Goal: Task Accomplishment & Management: Use online tool/utility

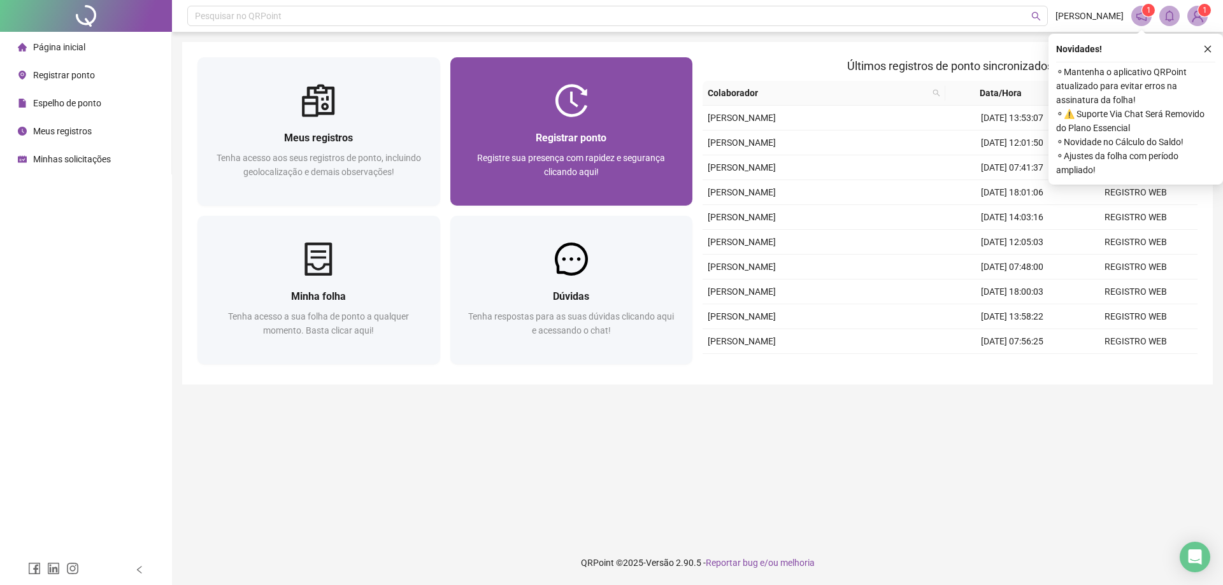
click at [573, 115] on img at bounding box center [571, 100] width 33 height 33
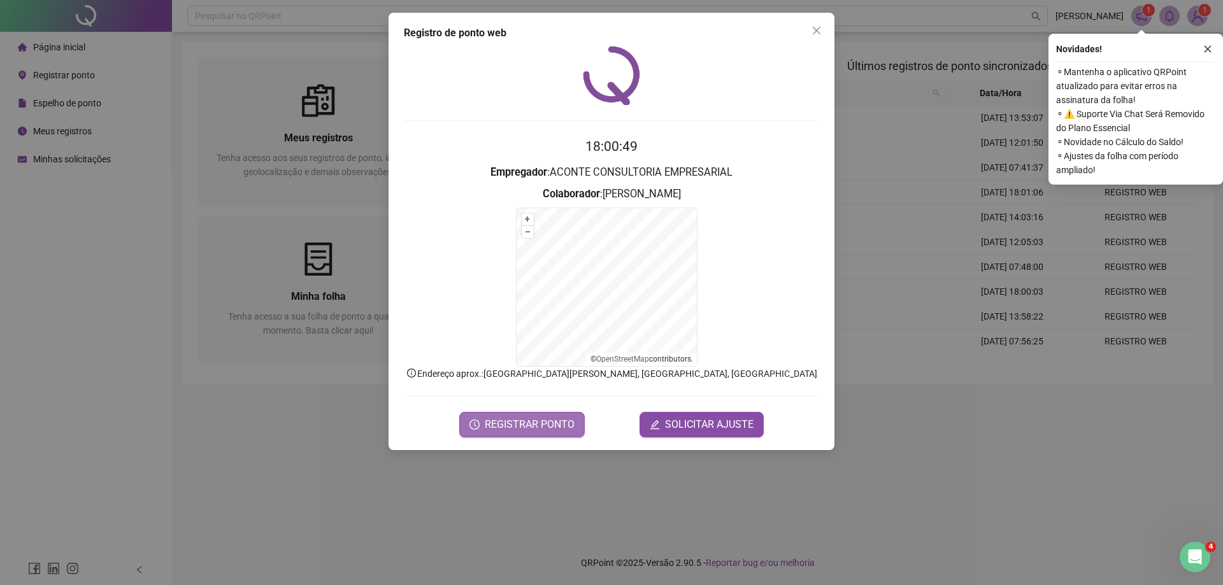
click at [510, 425] on span "REGISTRAR PONTO" at bounding box center [530, 424] width 90 height 15
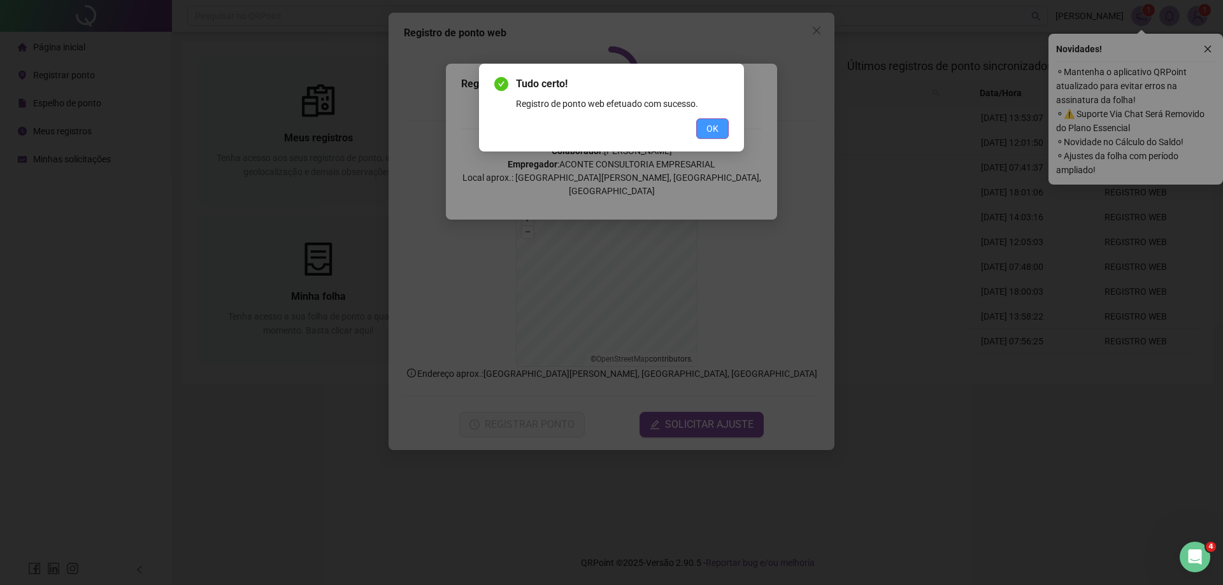
click at [719, 128] on button "OK" at bounding box center [712, 128] width 32 height 20
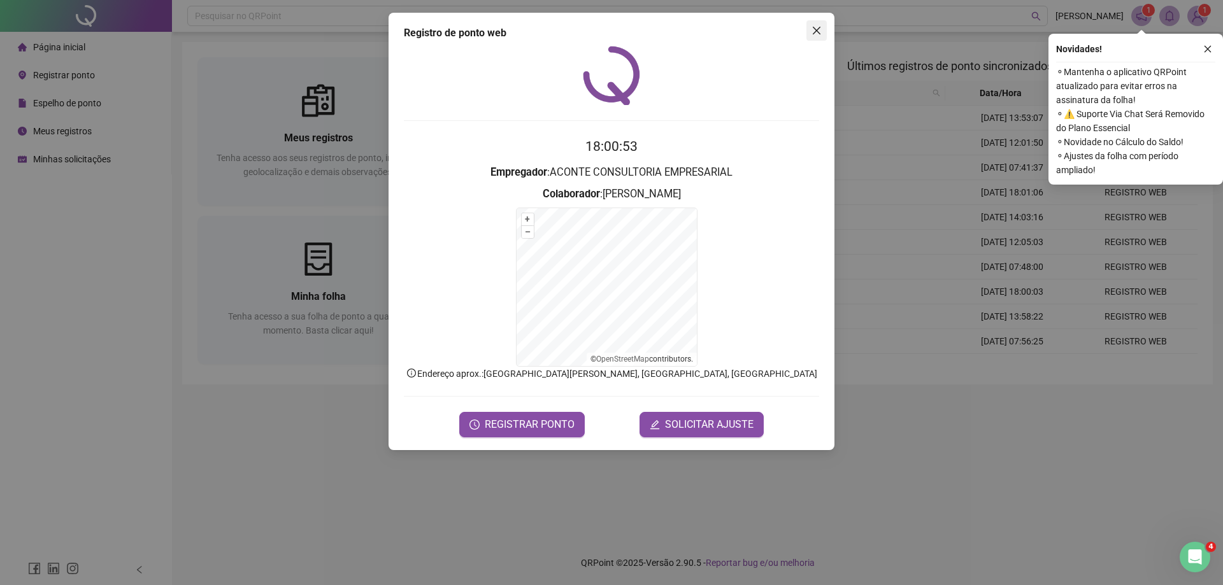
click at [820, 32] on icon "close" at bounding box center [816, 30] width 10 height 10
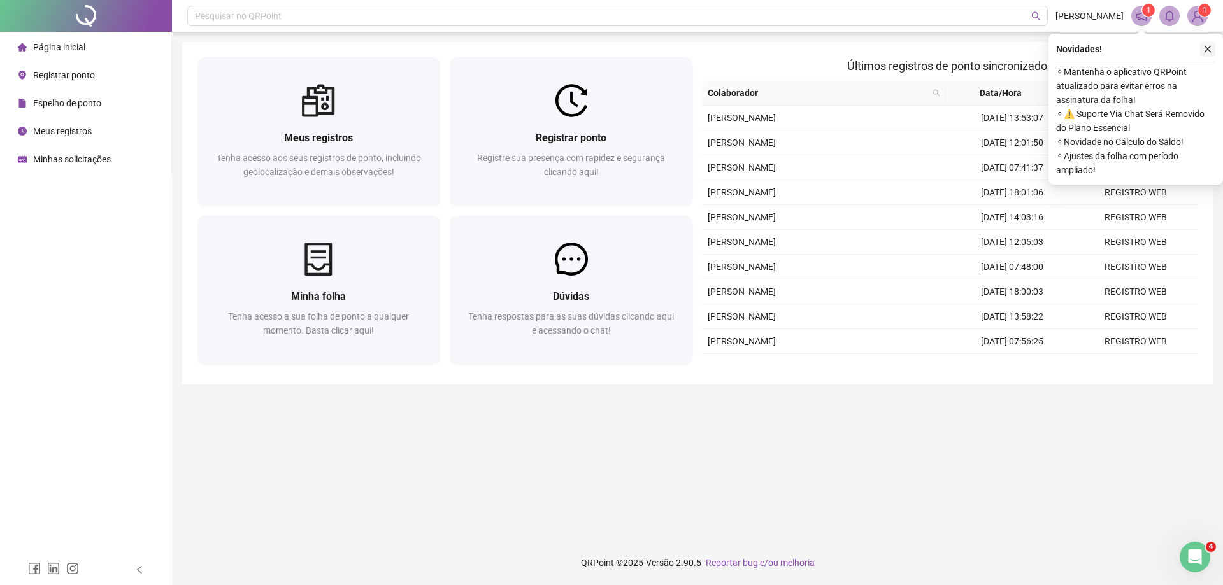
click at [1208, 48] on icon "close" at bounding box center [1207, 49] width 9 height 9
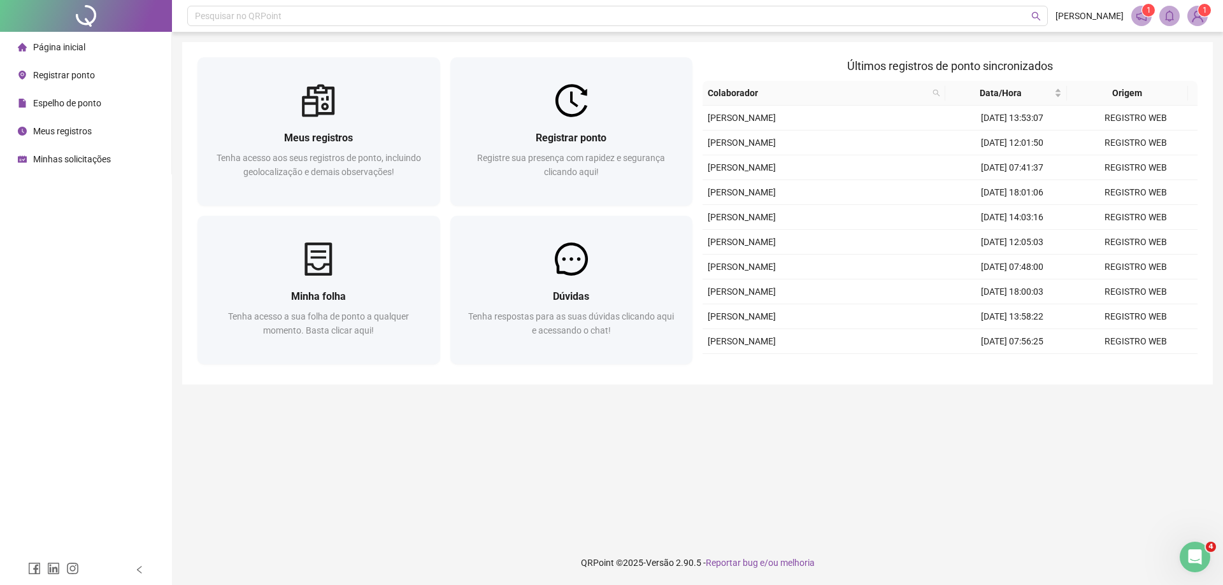
click at [1199, 20] on img at bounding box center [1197, 15] width 19 height 19
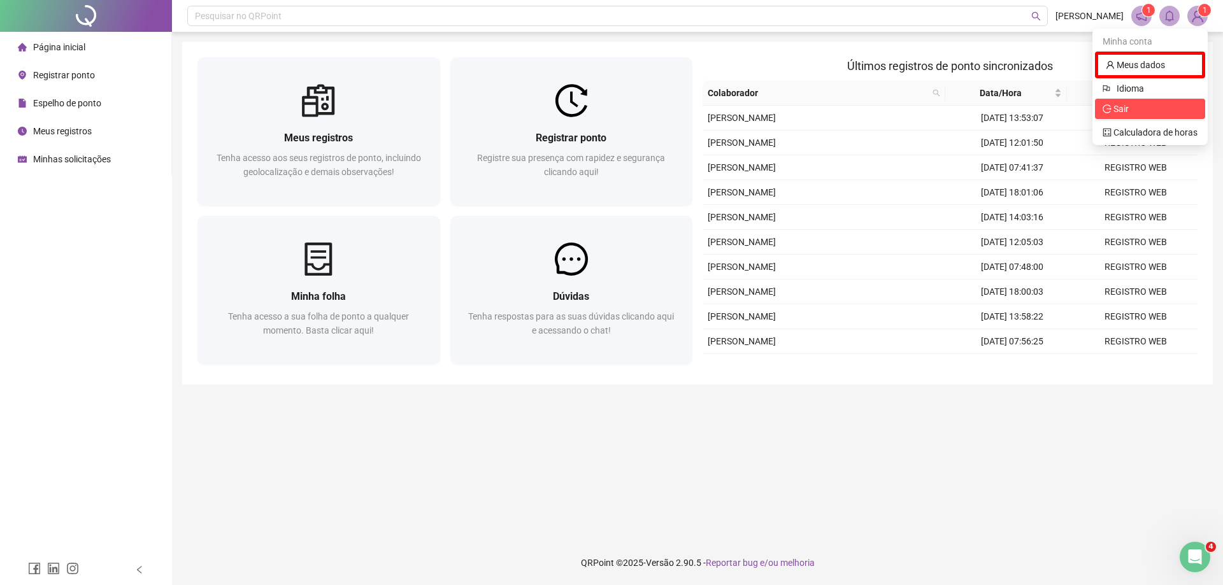
click at [1127, 105] on span "Sair" at bounding box center [1120, 109] width 15 height 10
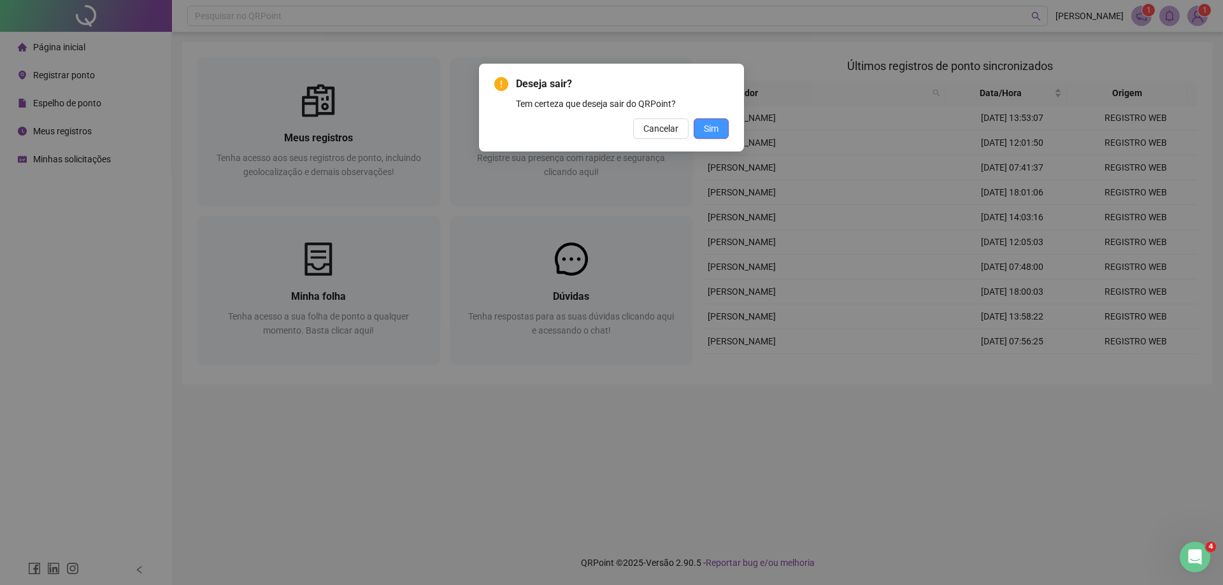
click at [701, 128] on button "Sim" at bounding box center [711, 128] width 35 height 20
